Goal: Information Seeking & Learning: Learn about a topic

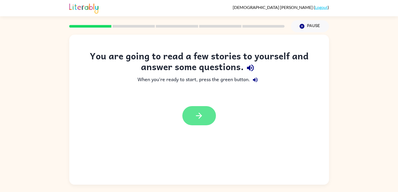
click at [207, 123] on button "button" at bounding box center [200, 115] width 34 height 19
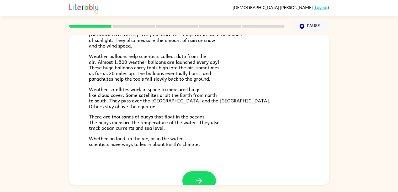
scroll to position [147, 0]
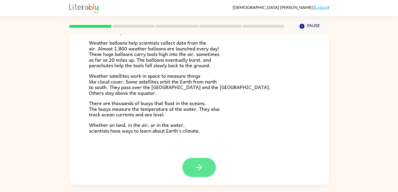
click at [202, 167] on icon "button" at bounding box center [199, 167] width 6 height 6
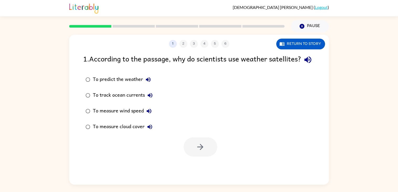
scroll to position [0, 0]
click at [302, 44] on button "Return to story" at bounding box center [301, 44] width 49 height 11
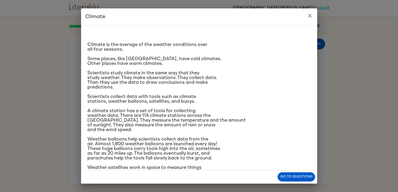
click at [376, 14] on div "Climate Climate is the average of the weather conditions over all four seasons.…" at bounding box center [199, 96] width 398 height 192
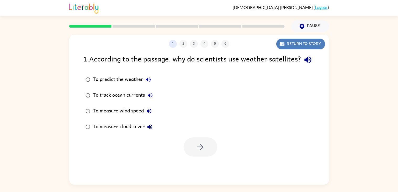
click at [295, 42] on button "Return to story" at bounding box center [301, 44] width 49 height 11
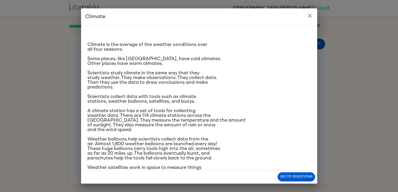
scroll to position [54, 0]
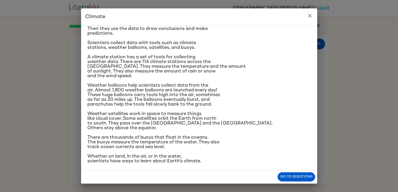
click at [226, 121] on p "Weather satellites work in space to measure things like cloud cover. Some satel…" at bounding box center [199, 120] width 224 height 19
click at [288, 178] on button "Go to questions" at bounding box center [297, 176] width 38 height 9
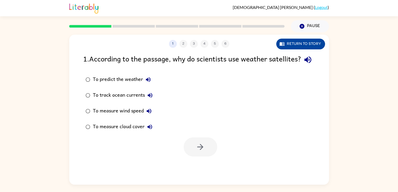
click at [290, 42] on button "Return to story" at bounding box center [301, 44] width 49 height 11
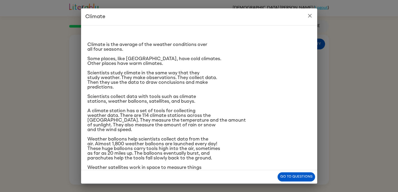
click at [311, 17] on icon "close" at bounding box center [310, 16] width 4 height 4
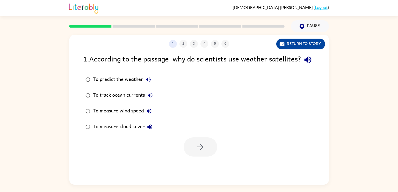
click at [303, 44] on button "Return to story" at bounding box center [301, 44] width 49 height 11
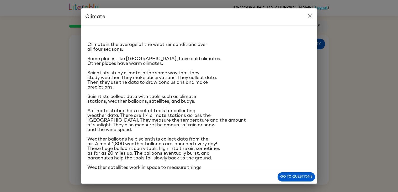
click at [313, 17] on button "close" at bounding box center [310, 16] width 11 height 11
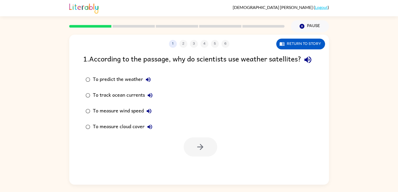
click at [131, 85] on div "To predict the weather" at bounding box center [123, 79] width 61 height 11
click at [207, 157] on button "button" at bounding box center [201, 146] width 34 height 19
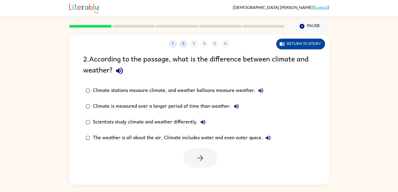
click at [291, 42] on button "Return to story" at bounding box center [301, 44] width 49 height 11
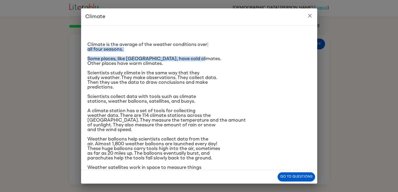
drag, startPoint x: 263, startPoint y: 58, endPoint x: 265, endPoint y: 43, distance: 15.2
click at [265, 43] on div "Climate is the average of the weather conditions over all four seasons. Some pl…" at bounding box center [199, 124] width 224 height 188
click at [263, 49] on p "Climate is the average of the weather conditions over all four seasons." at bounding box center [199, 46] width 224 height 9
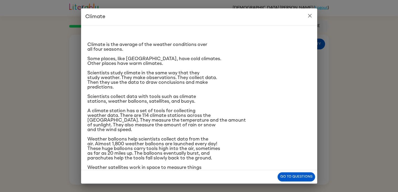
click at [310, 16] on icon "close" at bounding box center [310, 16] width 4 height 4
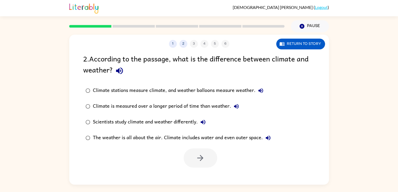
click at [258, 72] on div "2 . According to the passage, what is the difference between climate and weathe…" at bounding box center [199, 65] width 232 height 24
click at [285, 43] on button "Return to story" at bounding box center [301, 44] width 49 height 11
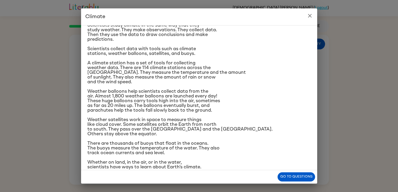
scroll to position [49, 0]
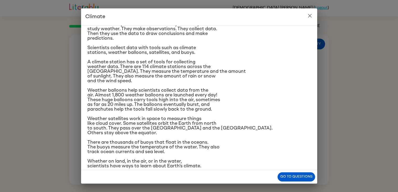
click at [193, 116] on span "Weather satellites work in space to measure things like cloud cover. Some satel…" at bounding box center [179, 125] width 185 height 19
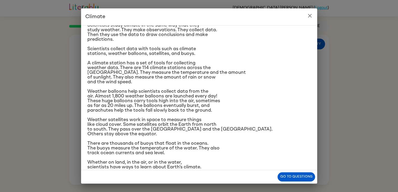
scroll to position [54, 0]
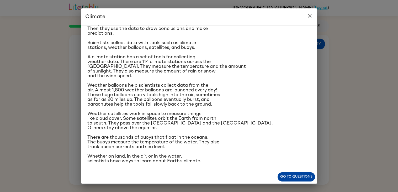
click at [300, 179] on button "Go to questions" at bounding box center [297, 176] width 38 height 9
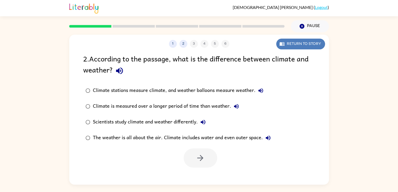
click at [306, 44] on button "Return to story" at bounding box center [301, 44] width 49 height 11
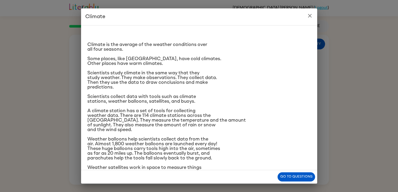
click at [88, 58] on div "Climate is the average of the weather conditions over all four seasons. Some pl…" at bounding box center [199, 97] width 236 height 145
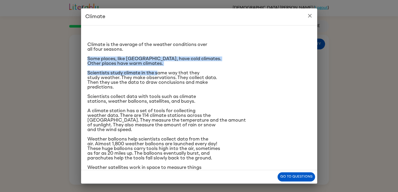
drag, startPoint x: 88, startPoint y: 59, endPoint x: 159, endPoint y: 71, distance: 72.0
click at [159, 71] on div "Climate is the average of the weather conditions over all four seasons. Some pl…" at bounding box center [199, 124] width 224 height 188
click at [226, 53] on div "Climate is the average of the weather conditions over all four seasons. Some pl…" at bounding box center [199, 124] width 224 height 188
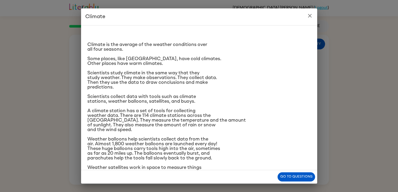
click at [311, 15] on icon "close" at bounding box center [310, 16] width 6 height 6
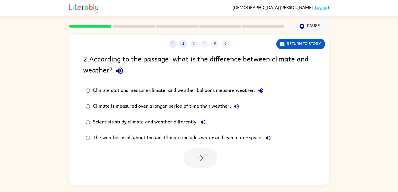
click at [237, 172] on div "1 2 3 4 5 6 Return to story 2 . According to the passage, what is the differenc…" at bounding box center [199, 110] width 260 height 150
click at [227, 136] on div "The weather is all about the air. Climate includes water and even outer space." at bounding box center [183, 138] width 181 height 11
click at [209, 157] on button "button" at bounding box center [201, 157] width 34 height 19
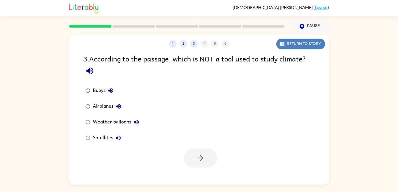
click at [293, 44] on button "Return to story" at bounding box center [301, 44] width 49 height 11
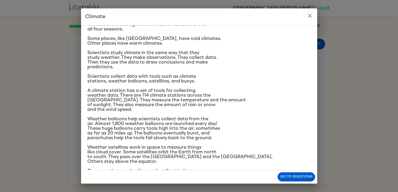
scroll to position [22, 0]
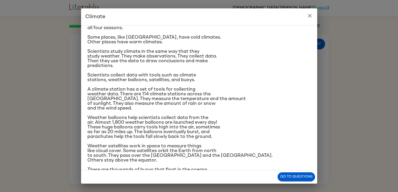
click at [309, 15] on icon "close" at bounding box center [310, 16] width 4 height 4
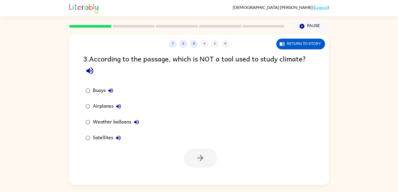
click at [94, 106] on div "Airplanes" at bounding box center [108, 106] width 31 height 11
click at [205, 153] on button "button" at bounding box center [201, 157] width 34 height 19
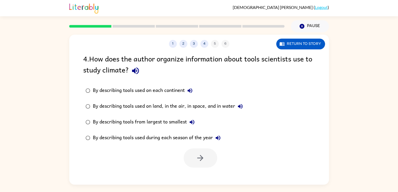
click at [141, 105] on div "By describing tools used on land, in the air, in space, and in water" at bounding box center [169, 106] width 153 height 11
click at [205, 157] on button "button" at bounding box center [201, 157] width 34 height 19
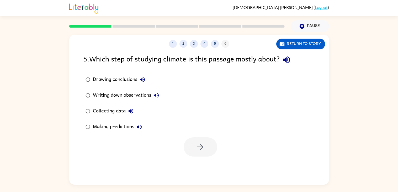
click at [218, 56] on div "5 . Which step of studying climate is this passage mostly about?" at bounding box center [199, 59] width 232 height 13
click at [217, 56] on div "5 . Which step of studying climate is this passage mostly about?" at bounding box center [199, 59] width 232 height 13
click at [122, 94] on div "Writing down observations" at bounding box center [127, 95] width 69 height 11
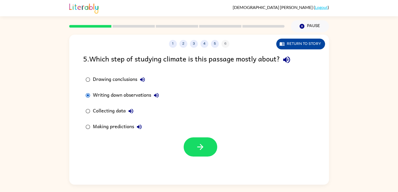
click at [307, 43] on button "Return to story" at bounding box center [301, 44] width 49 height 11
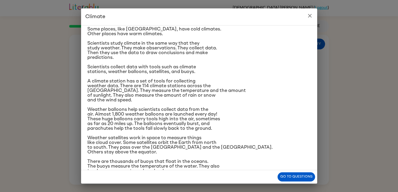
scroll to position [31, 0]
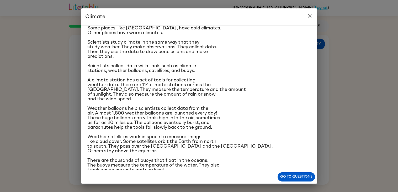
click at [312, 15] on icon "close" at bounding box center [310, 16] width 6 height 6
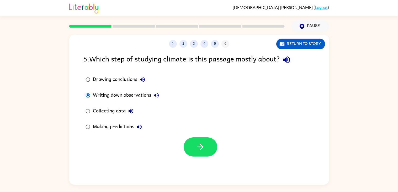
click at [101, 111] on div "Collecting data" at bounding box center [114, 111] width 43 height 11
click at [200, 148] on icon "button" at bounding box center [200, 146] width 9 height 9
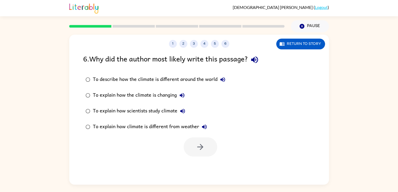
click at [208, 129] on div "To explain how climate is different from weather" at bounding box center [151, 127] width 117 height 11
click at [165, 114] on div "To explain how scientists study climate" at bounding box center [140, 111] width 95 height 11
click at [164, 113] on div "To explain how scientists study climate" at bounding box center [140, 111] width 95 height 11
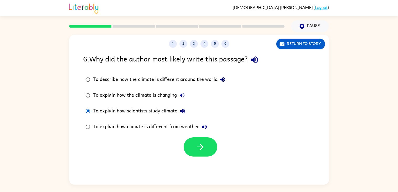
click at [164, 113] on div "To explain how scientists study climate" at bounding box center [140, 111] width 95 height 11
click at [151, 118] on label "To explain how scientists study climate" at bounding box center [155, 111] width 151 height 16
click at [140, 108] on div "To explain how scientists study climate" at bounding box center [140, 111] width 95 height 11
click at [257, 61] on icon "button" at bounding box center [254, 59] width 7 height 7
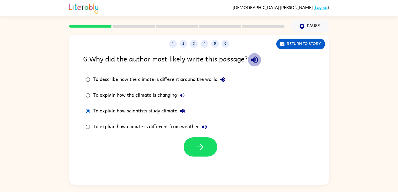
click at [257, 61] on icon "button" at bounding box center [254, 59] width 7 height 7
click at [168, 93] on div "To explain how the climate is changing" at bounding box center [140, 95] width 95 height 11
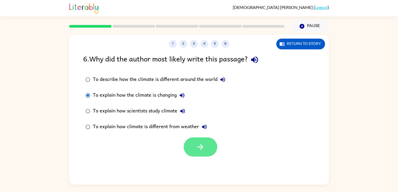
click at [206, 146] on button "button" at bounding box center [201, 146] width 34 height 19
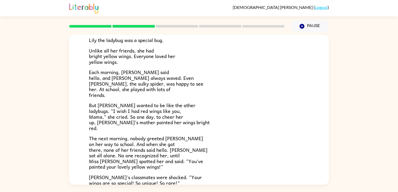
scroll to position [40, 0]
click at [188, 92] on p "Each morning, [PERSON_NAME] said hello, and [PERSON_NAME] always waved. Even [P…" at bounding box center [199, 84] width 221 height 28
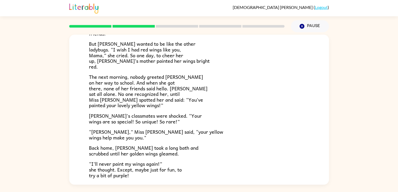
scroll to position [147, 0]
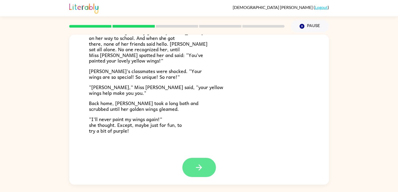
click at [205, 166] on button "button" at bounding box center [200, 167] width 34 height 19
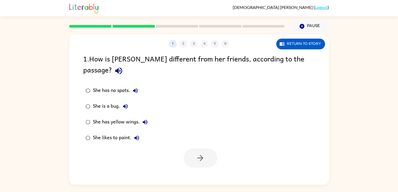
click at [127, 117] on div "She has yellow wings." at bounding box center [122, 122] width 58 height 11
click at [202, 155] on button "button" at bounding box center [201, 157] width 34 height 19
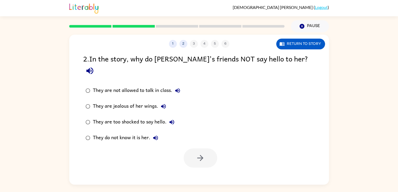
click at [133, 133] on div "They do not know it is her." at bounding box center [127, 138] width 68 height 11
click at [194, 148] on button "button" at bounding box center [201, 157] width 34 height 19
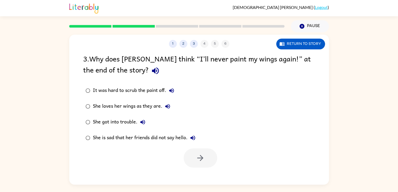
click at [152, 105] on div "She loves her wings as they are." at bounding box center [133, 106] width 80 height 11
click at [202, 159] on icon "button" at bounding box center [201, 158] width 6 height 6
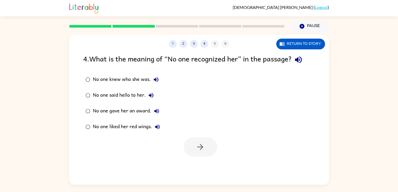
click at [134, 80] on div "No one knew who she was." at bounding box center [127, 79] width 69 height 11
click at [197, 146] on icon "button" at bounding box center [200, 146] width 9 height 9
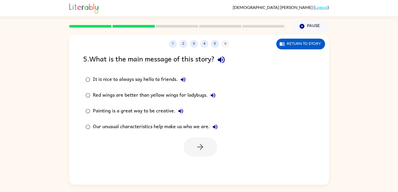
click at [192, 127] on div "Our unusual characteristics help make us who we are." at bounding box center [157, 127] width 128 height 11
click at [201, 146] on icon "button" at bounding box center [200, 146] width 9 height 9
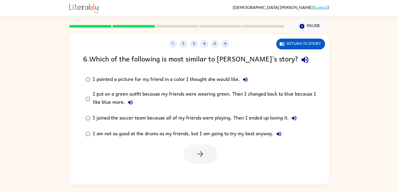
click at [149, 133] on div "I am not as good at the drums as my friends, but I am going to try my best anyw…" at bounding box center [188, 134] width 191 height 11
click at [202, 157] on icon "button" at bounding box center [200, 153] width 9 height 9
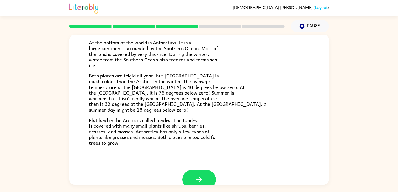
scroll to position [101, 0]
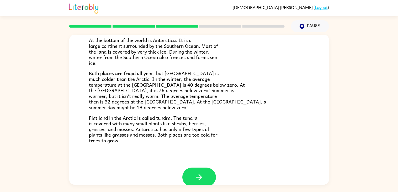
click at [207, 164] on div "The Arctic and [GEOGRAPHIC_DATA] Have you heard of the Arctic and [GEOGRAPHIC_D…" at bounding box center [199, 51] width 260 height 234
click at [202, 176] on icon "button" at bounding box center [199, 177] width 9 height 9
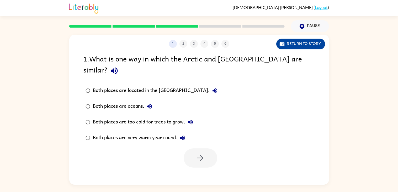
click at [289, 44] on button "Return to story" at bounding box center [301, 44] width 49 height 11
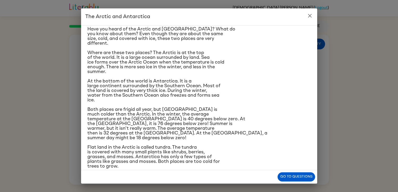
scroll to position [17, 0]
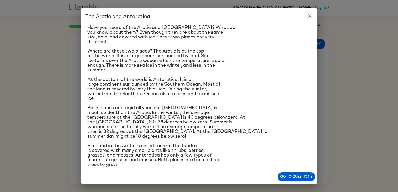
click at [248, 94] on p "At the bottom of the world is Antarctica. It is a large continent surrounded by…" at bounding box center [199, 89] width 224 height 24
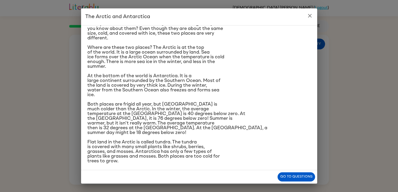
click at [311, 11] on button "close" at bounding box center [310, 16] width 11 height 11
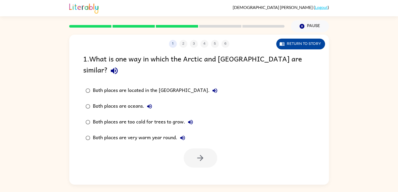
click at [282, 43] on icon "button" at bounding box center [283, 44] width 2 height 2
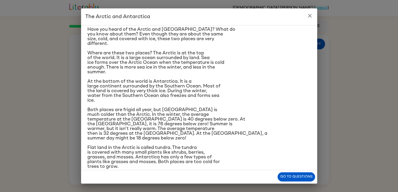
scroll to position [15, 0]
click at [311, 14] on icon "close" at bounding box center [310, 16] width 4 height 4
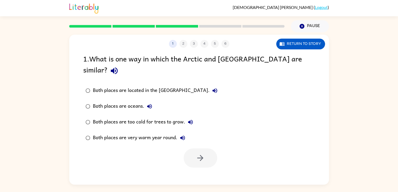
click at [175, 117] on div "Both places are too cold for trees to grow." at bounding box center [144, 122] width 103 height 11
click at [207, 151] on button "button" at bounding box center [201, 157] width 34 height 19
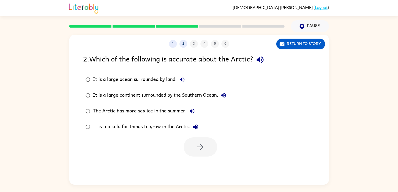
click at [207, 151] on div at bounding box center [201, 146] width 34 height 19
click at [307, 46] on button "Return to story" at bounding box center [301, 44] width 49 height 11
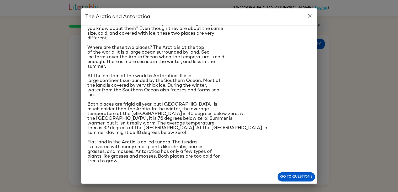
scroll to position [19, 0]
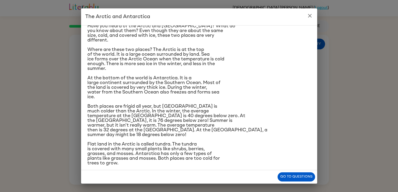
click at [311, 16] on icon "close" at bounding box center [310, 16] width 6 height 6
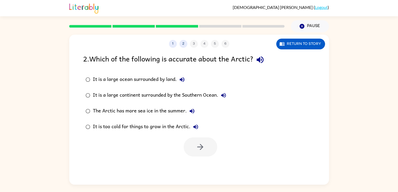
click at [200, 84] on label "It is a large ocean surrounded by land." at bounding box center [155, 80] width 151 height 16
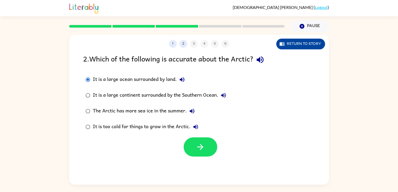
click at [299, 41] on button "Return to story" at bounding box center [301, 44] width 49 height 11
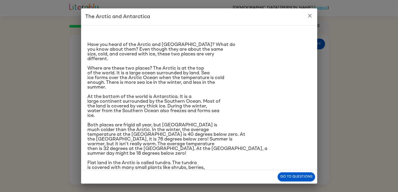
click at [252, 65] on div "Have you heard of the Arctic and [GEOGRAPHIC_DATA]? What do you know about them…" at bounding box center [199, 107] width 224 height 154
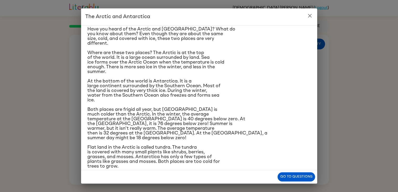
scroll to position [0, 0]
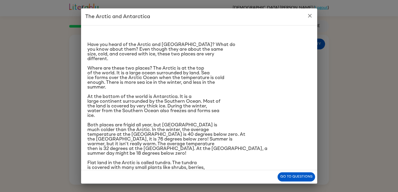
click at [309, 16] on icon "close" at bounding box center [310, 16] width 6 height 6
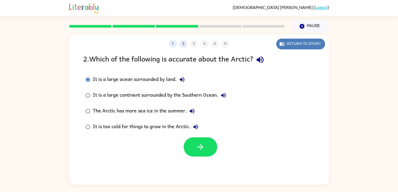
click at [310, 45] on button "Return to story" at bounding box center [301, 44] width 49 height 11
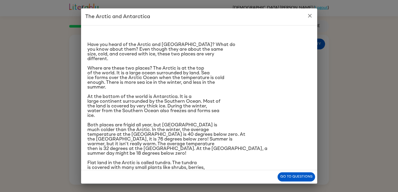
click at [310, 15] on icon "close" at bounding box center [310, 16] width 4 height 4
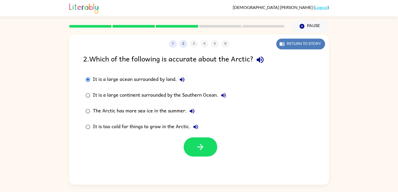
click at [291, 43] on button "Return to story" at bounding box center [301, 44] width 49 height 11
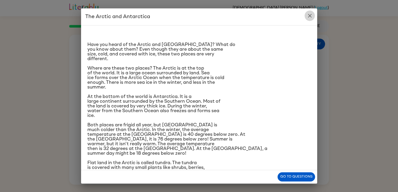
click at [311, 17] on icon "close" at bounding box center [310, 16] width 4 height 4
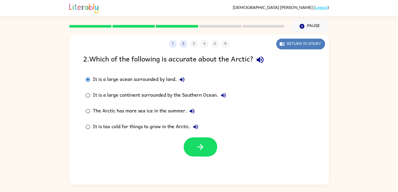
click at [291, 48] on button "Return to story" at bounding box center [301, 44] width 49 height 11
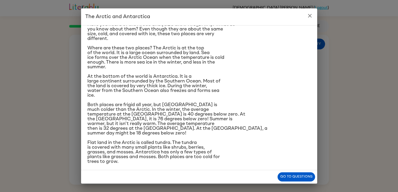
scroll to position [21, 0]
click at [311, 17] on icon "close" at bounding box center [310, 16] width 4 height 4
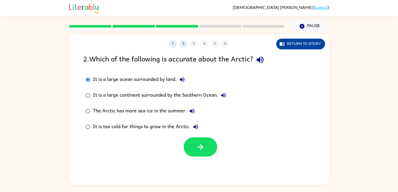
click at [314, 43] on button "Return to story" at bounding box center [301, 44] width 49 height 11
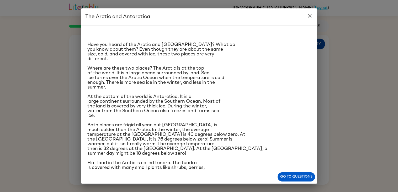
click at [314, 43] on div "Have you heard of the Arctic and [GEOGRAPHIC_DATA]? What do you know about them…" at bounding box center [199, 97] width 236 height 145
click at [329, 12] on div "The Arctic and [GEOGRAPHIC_DATA] Have you heard of the Arctic and [GEOGRAPHIC_D…" at bounding box center [199, 96] width 398 height 192
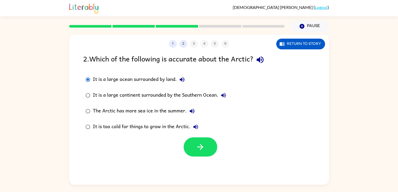
click at [213, 110] on label "The Arctic has more sea ice in the summer." at bounding box center [155, 111] width 151 height 16
click at [195, 95] on div "It is a large continent surrounded by the Southern Ocean." at bounding box center [161, 95] width 136 height 11
click at [212, 145] on button "button" at bounding box center [201, 146] width 34 height 19
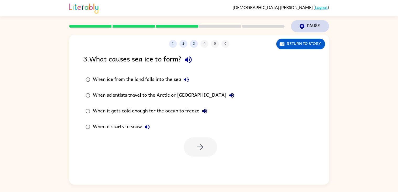
click at [309, 27] on button "Pause Pause" at bounding box center [310, 26] width 38 height 12
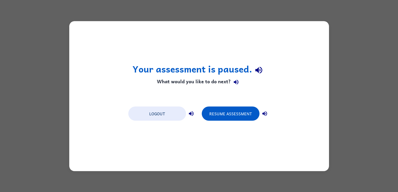
click at [238, 123] on div "Logout Resume Assessment" at bounding box center [199, 113] width 147 height 20
click at [235, 117] on button "Resume Assessment" at bounding box center [231, 113] width 58 height 14
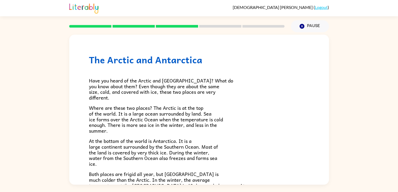
click at [235, 117] on p "Where are these two places? The Arctic is at the top of the world. It is a larg…" at bounding box center [199, 119] width 221 height 28
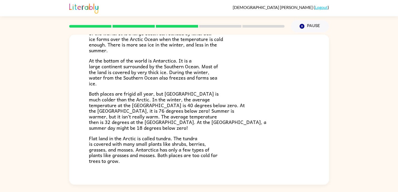
scroll to position [111, 0]
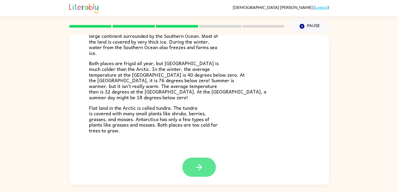
click at [200, 168] on icon "button" at bounding box center [199, 167] width 6 height 6
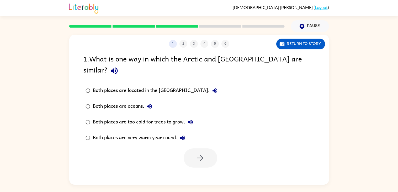
scroll to position [0, 0]
click at [155, 117] on div "Both places are too cold for trees to grow." at bounding box center [144, 122] width 103 height 11
click at [193, 158] on div "1 2 3 4 5 6 Return to story 1 . What is one way in which the Arctic and [GEOGRA…" at bounding box center [199, 110] width 260 height 150
click at [191, 154] on button "button" at bounding box center [201, 157] width 34 height 19
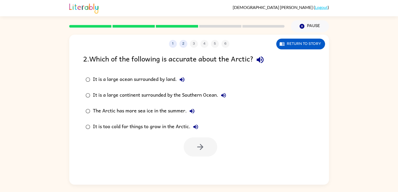
click at [163, 93] on div "It is a large continent surrounded by the Southern Ocean." at bounding box center [161, 95] width 136 height 11
click at [189, 149] on button "button" at bounding box center [201, 146] width 34 height 19
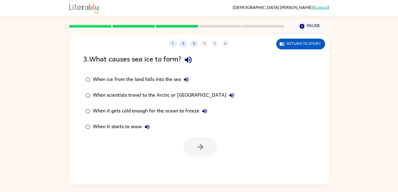
click at [179, 109] on div "When it gets cold enough for the ocean to freeze" at bounding box center [151, 111] width 117 height 11
click at [193, 141] on button "button" at bounding box center [201, 146] width 34 height 19
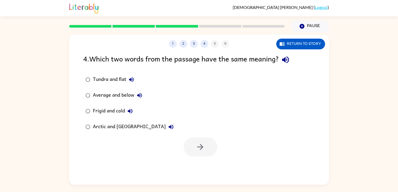
click at [143, 157] on div "1 2 3 4 5 6 Return to story 4 . Which two words from the passage have the same …" at bounding box center [199, 110] width 260 height 150
click at [120, 111] on div "Frigid and cold" at bounding box center [114, 111] width 43 height 11
click at [195, 144] on button "button" at bounding box center [201, 146] width 34 height 19
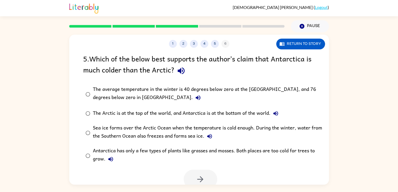
click at [226, 88] on div "The average temperature in the winter is 40 degrees below zero at the [GEOGRAPH…" at bounding box center [208, 94] width 230 height 18
click at [214, 177] on button "button" at bounding box center [201, 179] width 34 height 19
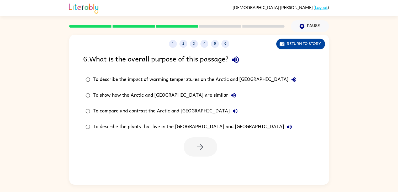
click at [304, 49] on button "Return to story" at bounding box center [301, 44] width 49 height 11
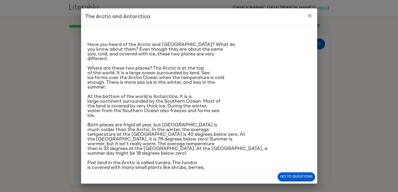
click at [312, 17] on icon "close" at bounding box center [310, 16] width 6 height 6
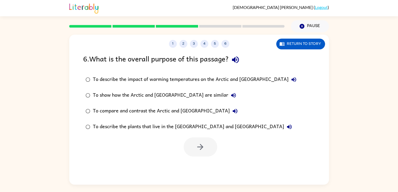
click at [169, 109] on div "To compare and contrast the Arctic and [GEOGRAPHIC_DATA]" at bounding box center [167, 111] width 148 height 11
click at [195, 144] on button "button" at bounding box center [201, 146] width 34 height 19
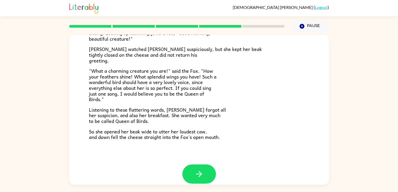
scroll to position [98, 0]
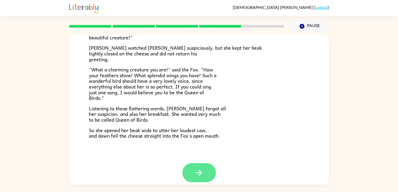
click at [196, 168] on icon "button" at bounding box center [199, 172] width 9 height 9
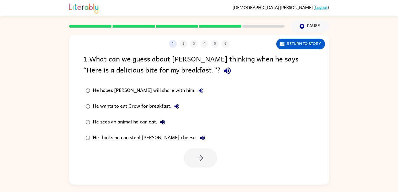
scroll to position [0, 0]
click at [163, 138] on div "He thinks he can steal [PERSON_NAME] cheese." at bounding box center [150, 138] width 115 height 11
click at [195, 155] on button "button" at bounding box center [201, 157] width 34 height 19
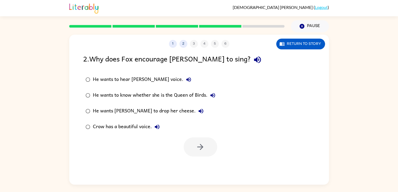
click at [147, 111] on div "He wants [PERSON_NAME] to drop her cheese." at bounding box center [149, 111] width 113 height 11
click at [206, 154] on button "button" at bounding box center [201, 146] width 34 height 19
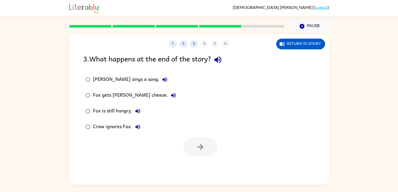
click at [131, 94] on div "Fox gets [PERSON_NAME] cheese." at bounding box center [136, 95] width 86 height 11
click at [200, 148] on icon "button" at bounding box center [200, 146] width 9 height 9
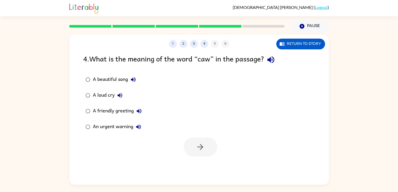
click at [106, 94] on div "A loud cry" at bounding box center [109, 95] width 32 height 11
click at [199, 144] on icon "button" at bounding box center [200, 146] width 9 height 9
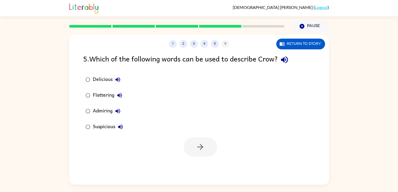
click at [99, 93] on div "Flattering" at bounding box center [109, 95] width 32 height 11
click at [205, 147] on button "button" at bounding box center [201, 146] width 34 height 19
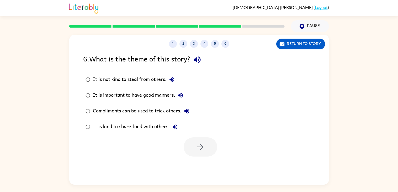
click at [157, 110] on div "Compliments can be used to trick others." at bounding box center [142, 111] width 99 height 11
click at [194, 147] on button "button" at bounding box center [201, 146] width 34 height 19
